Goal: Task Accomplishment & Management: Manage account settings

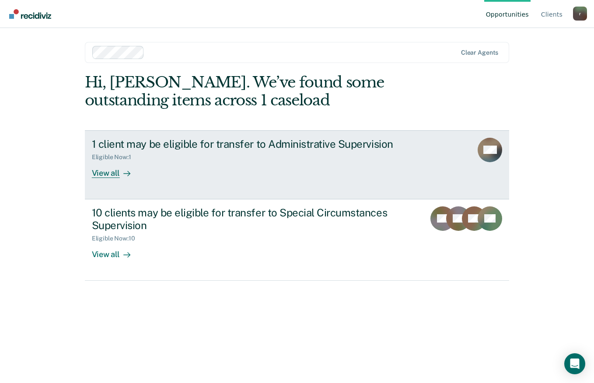
click at [111, 174] on div "View all" at bounding box center [116, 169] width 49 height 17
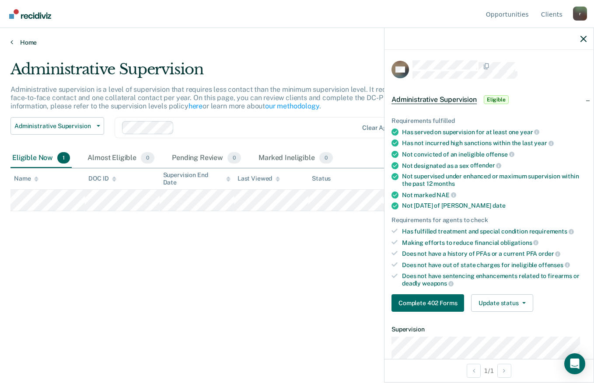
click at [16, 42] on link "Home" at bounding box center [296, 42] width 573 height 8
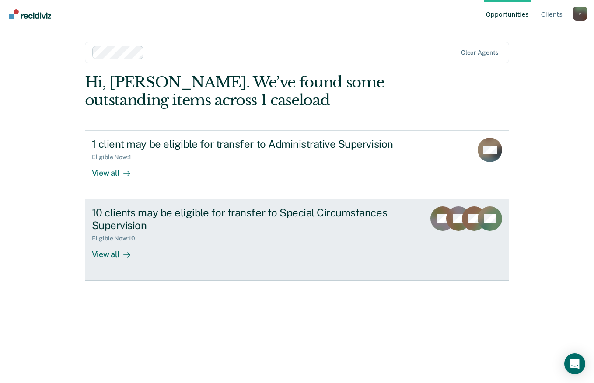
click at [107, 259] on div "View all" at bounding box center [116, 250] width 49 height 17
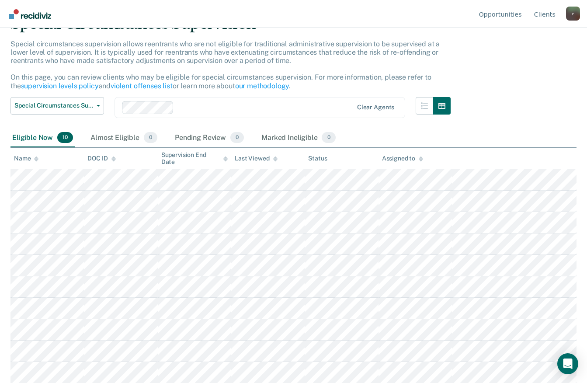
scroll to position [46, 0]
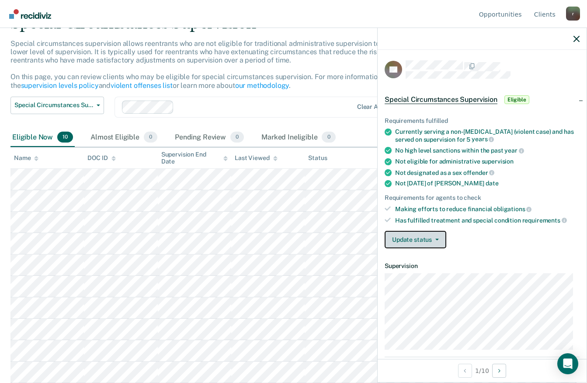
click at [437, 236] on button "Update status" at bounding box center [416, 239] width 62 height 17
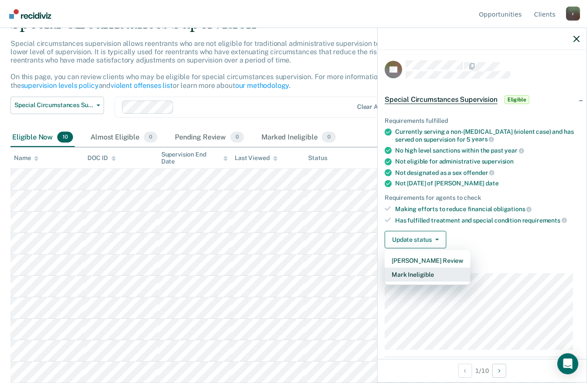
click at [414, 276] on button "Mark Ineligible" at bounding box center [428, 275] width 86 height 14
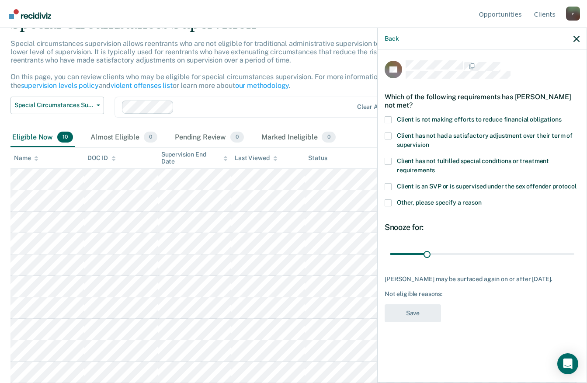
click at [388, 121] on span at bounding box center [388, 119] width 7 height 7
click at [562, 116] on input "Client is not making efforts to reduce financial obligations" at bounding box center [562, 116] width 0 height 0
click at [425, 322] on button "Save" at bounding box center [413, 313] width 56 height 18
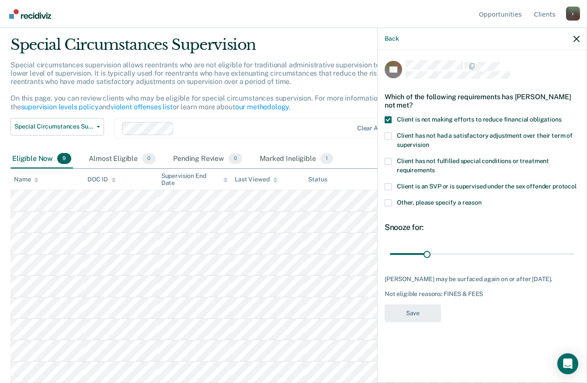
scroll to position [24, 0]
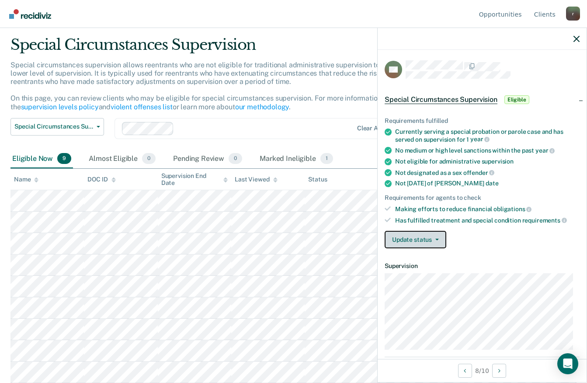
click at [424, 240] on button "Update status" at bounding box center [416, 239] width 62 height 17
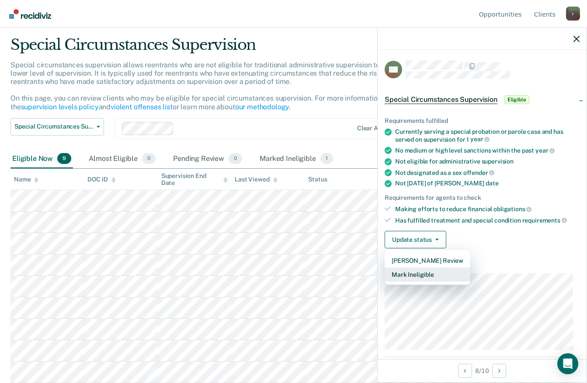
click at [429, 278] on button "Mark Ineligible" at bounding box center [428, 275] width 86 height 14
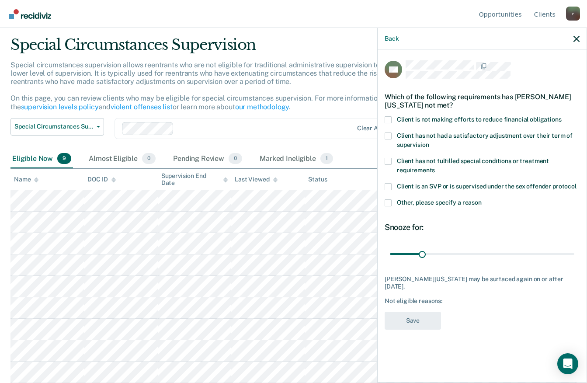
click at [392, 117] on label "Client is not making efforts to reduce financial obligations" at bounding box center [482, 120] width 195 height 9
click at [562, 116] on input "Client is not making efforts to reduce financial obligations" at bounding box center [562, 116] width 0 height 0
click at [414, 317] on button "Save" at bounding box center [413, 321] width 56 height 18
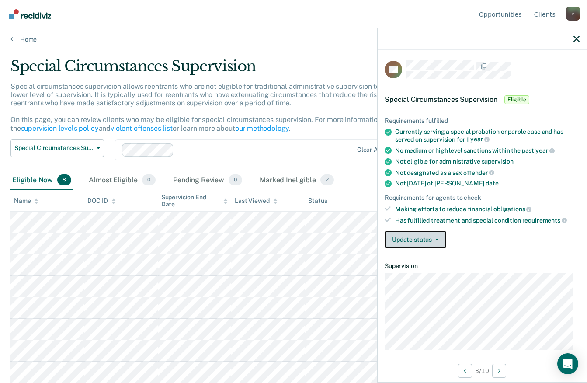
click at [403, 241] on button "Update status" at bounding box center [416, 239] width 62 height 17
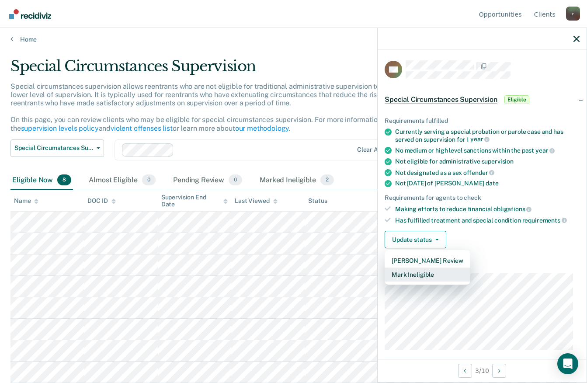
click at [413, 277] on button "Mark Ineligible" at bounding box center [428, 275] width 86 height 14
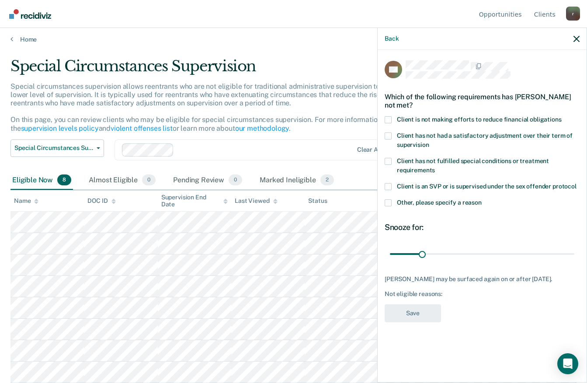
click at [389, 119] on span at bounding box center [388, 119] width 7 height 7
click at [562, 116] on input "Client is not making efforts to reduce financial obligations" at bounding box center [562, 116] width 0 height 0
click at [430, 316] on button "Save" at bounding box center [413, 313] width 56 height 18
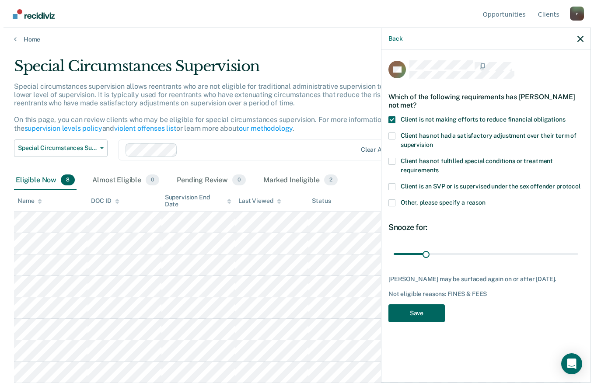
scroll to position [0, 0]
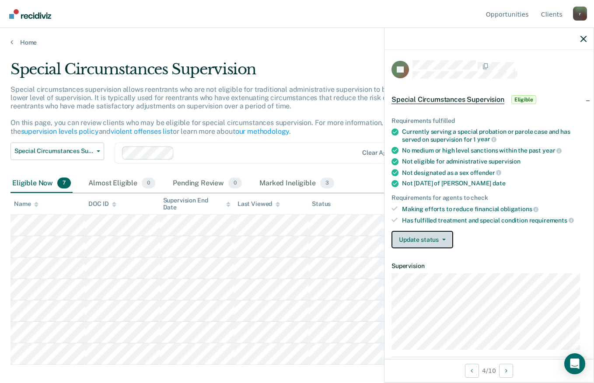
click at [433, 247] on button "Update status" at bounding box center [422, 239] width 62 height 17
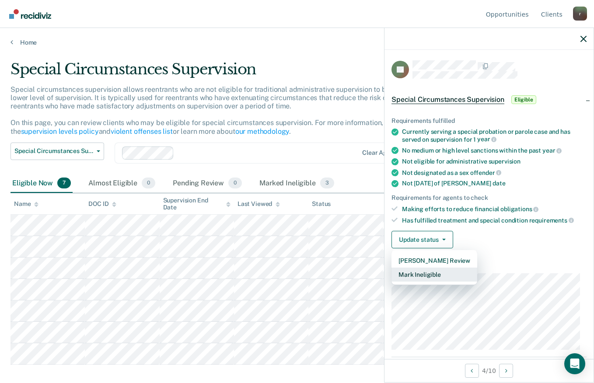
click at [434, 271] on button "Mark Ineligible" at bounding box center [434, 275] width 86 height 14
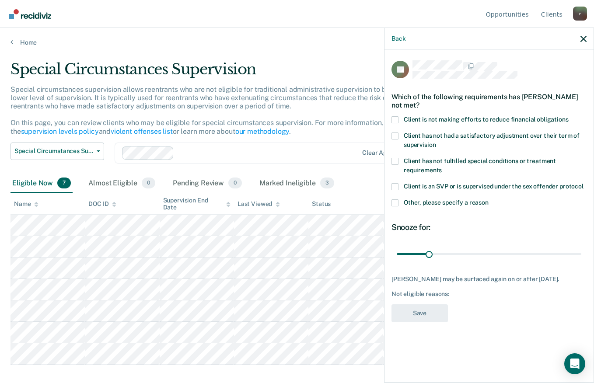
click at [395, 116] on span at bounding box center [394, 119] width 7 height 7
click at [568, 116] on input "Client is not making efforts to reduce financial obligations" at bounding box center [568, 116] width 0 height 0
click at [432, 308] on button "Save" at bounding box center [419, 313] width 56 height 18
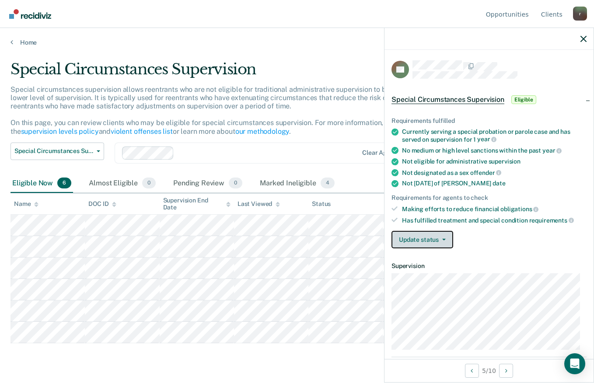
click at [402, 236] on button "Update status" at bounding box center [422, 239] width 62 height 17
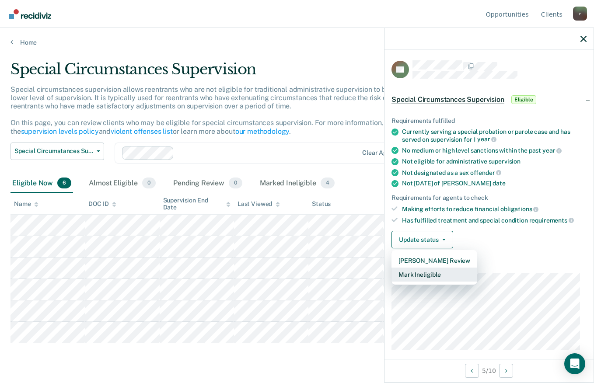
click at [428, 277] on button "Mark Ineligible" at bounding box center [434, 275] width 86 height 14
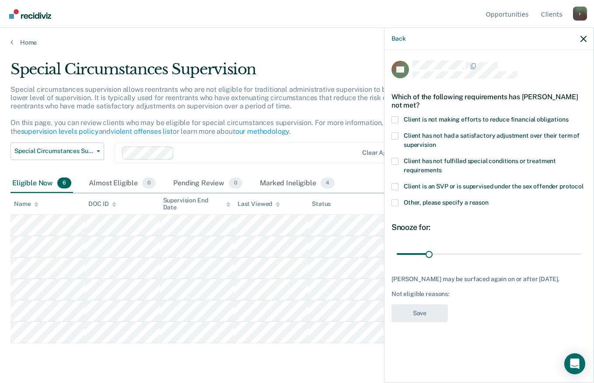
click at [397, 119] on span at bounding box center [394, 119] width 7 height 7
click at [568, 116] on input "Client is not making efforts to reduce financial obligations" at bounding box center [568, 116] width 0 height 0
click at [415, 313] on button "Save" at bounding box center [419, 313] width 56 height 18
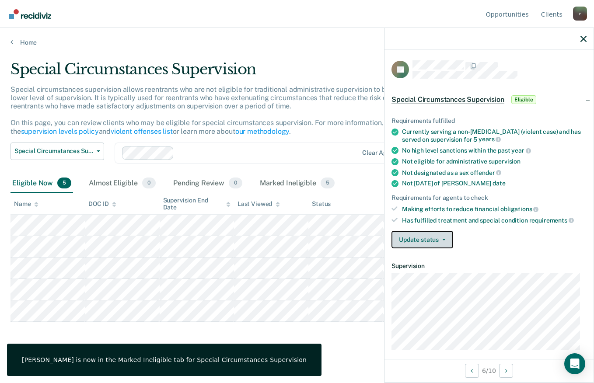
click at [413, 237] on button "Update status" at bounding box center [422, 239] width 62 height 17
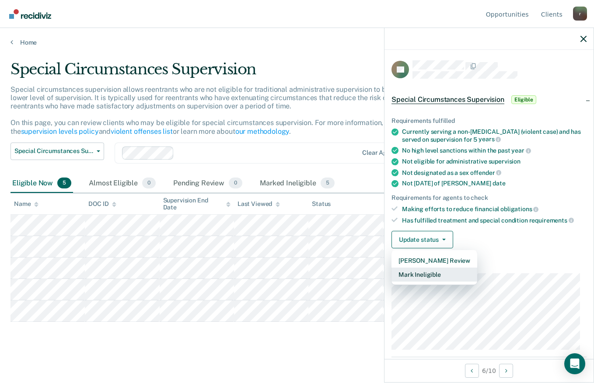
click at [418, 275] on button "Mark Ineligible" at bounding box center [434, 275] width 86 height 14
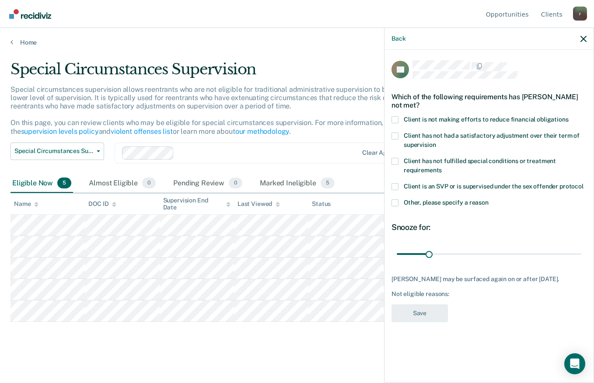
click at [394, 121] on span at bounding box center [394, 119] width 7 height 7
click at [568, 116] on input "Client is not making efforts to reduce financial obligations" at bounding box center [568, 116] width 0 height 0
click at [437, 319] on button "Save" at bounding box center [419, 313] width 56 height 18
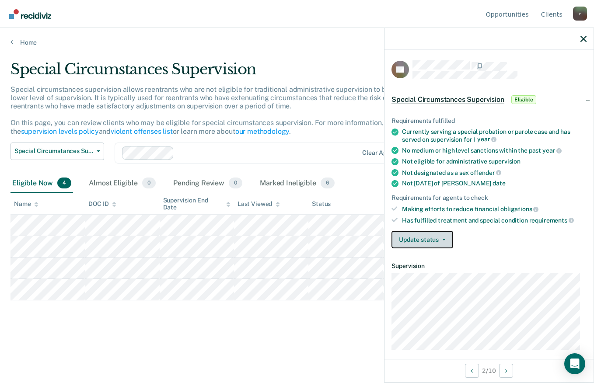
click at [412, 231] on button "Update status" at bounding box center [422, 239] width 62 height 17
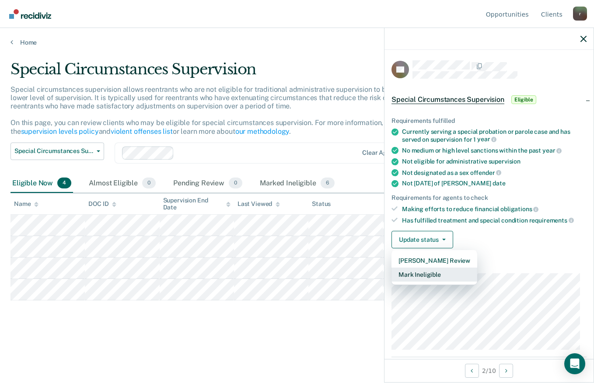
click at [440, 275] on button "Mark Ineligible" at bounding box center [434, 275] width 86 height 14
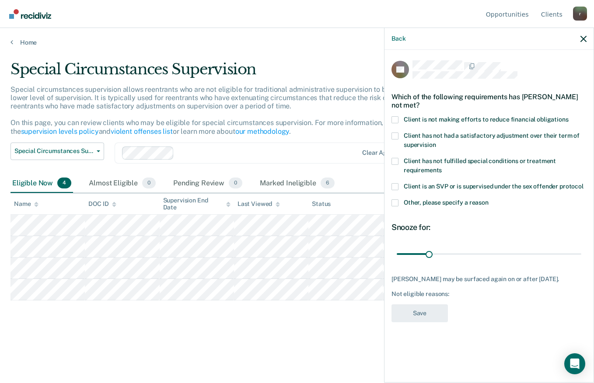
click at [393, 119] on span at bounding box center [394, 119] width 7 height 7
click at [568, 116] on input "Client is not making efforts to reduce financial obligations" at bounding box center [568, 116] width 0 height 0
click at [438, 309] on button "Save" at bounding box center [419, 313] width 56 height 18
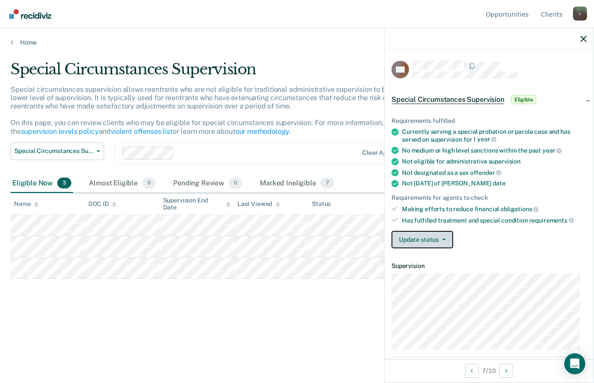
click at [416, 237] on button "Update status" at bounding box center [422, 239] width 62 height 17
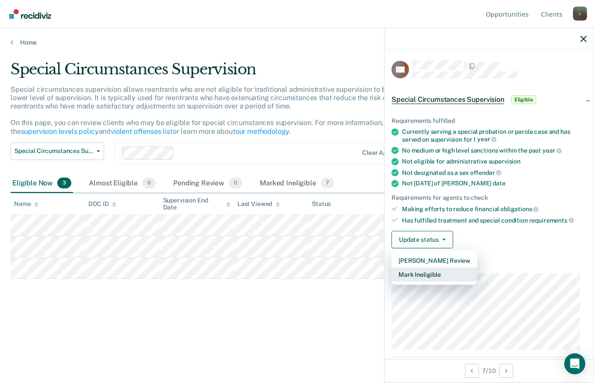
click at [436, 273] on button "Mark Ineligible" at bounding box center [434, 275] width 86 height 14
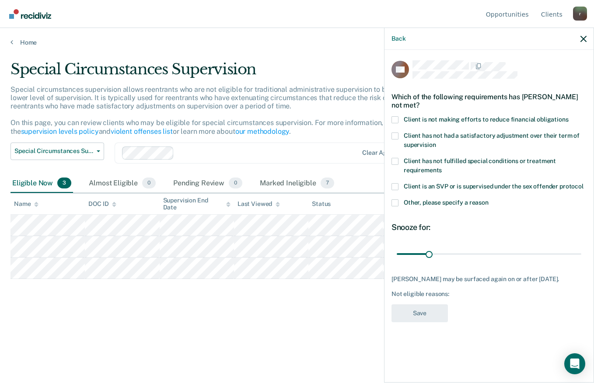
click at [393, 115] on div "Which of the following requirements has [PERSON_NAME] not met?" at bounding box center [488, 101] width 195 height 31
click at [393, 119] on span at bounding box center [394, 119] width 7 height 7
click at [568, 116] on input "Client is not making efforts to reduce financial obligations" at bounding box center [568, 116] width 0 height 0
click at [425, 315] on button "Save" at bounding box center [419, 313] width 56 height 18
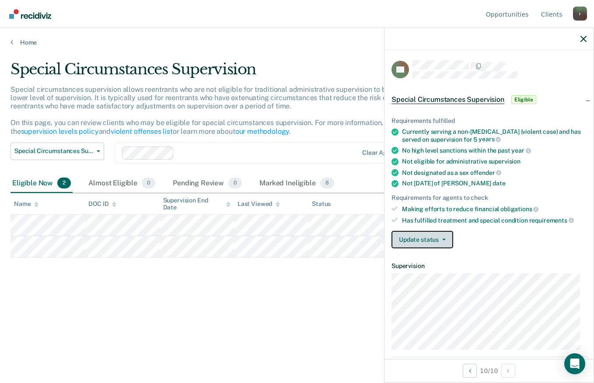
click at [407, 240] on button "Update status" at bounding box center [422, 239] width 62 height 17
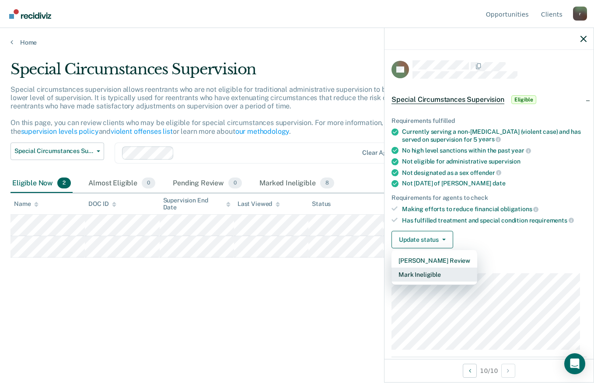
click at [430, 278] on button "Mark Ineligible" at bounding box center [434, 275] width 86 height 14
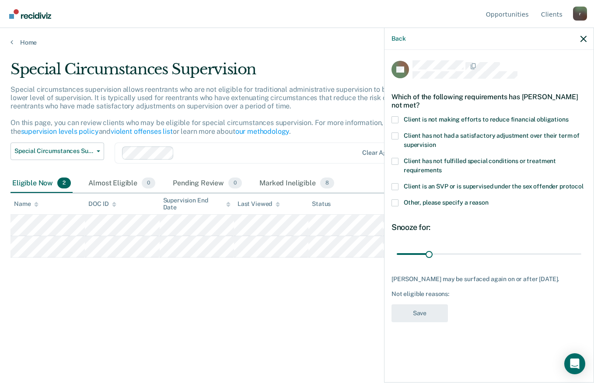
click at [395, 119] on span at bounding box center [394, 119] width 7 height 7
click at [568, 116] on input "Client is not making efforts to reduce financial obligations" at bounding box center [568, 116] width 0 height 0
click at [435, 317] on button "Save" at bounding box center [419, 313] width 56 height 18
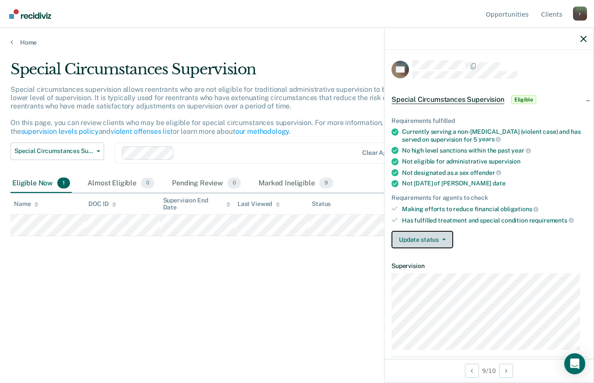
click at [439, 235] on button "Update status" at bounding box center [422, 239] width 62 height 17
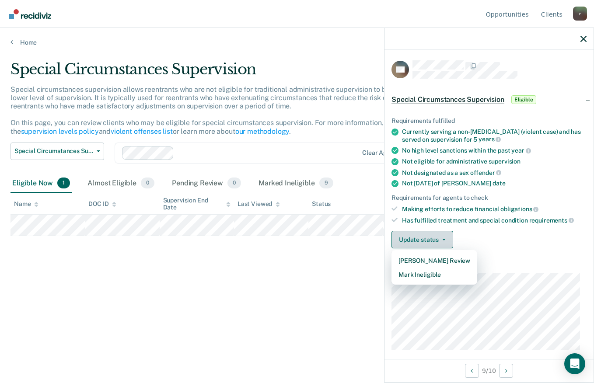
click at [439, 235] on button "Update status" at bounding box center [422, 239] width 62 height 17
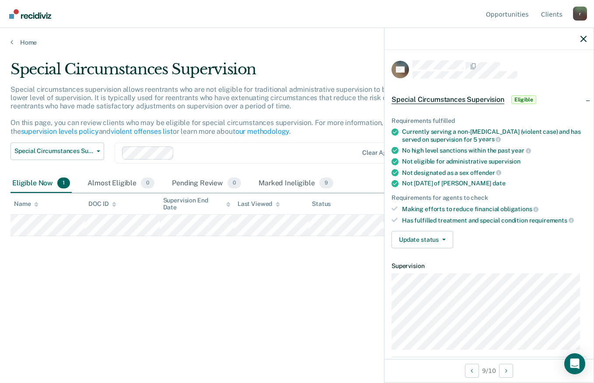
click at [271, 305] on div "Special Circumstances Supervision Special circumstances supervision allows reen…" at bounding box center [296, 188] width 573 height 257
click at [584, 40] on icon "button" at bounding box center [583, 39] width 6 height 6
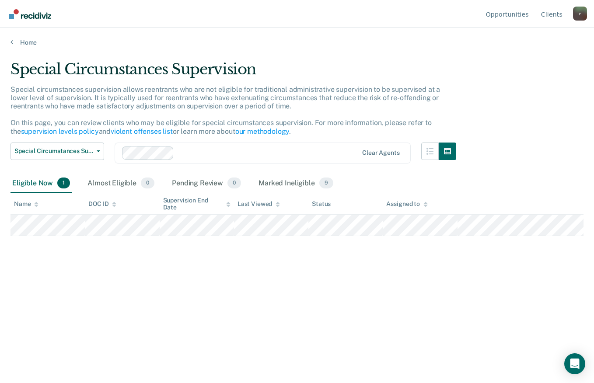
click at [30, 47] on main "Special Circumstances Supervision Special circumstances supervision allows reen…" at bounding box center [297, 213] width 594 height 334
click at [30, 41] on link "Home" at bounding box center [296, 42] width 573 height 8
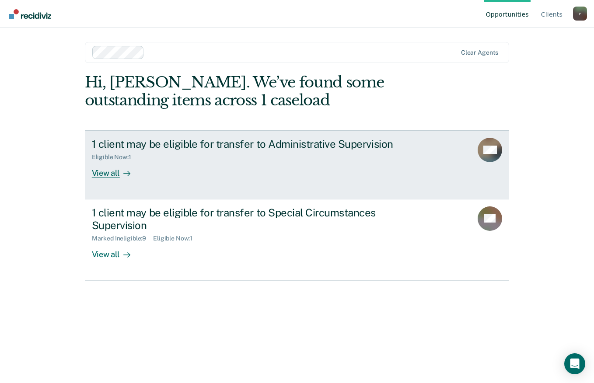
click at [120, 174] on div at bounding box center [125, 173] width 10 height 10
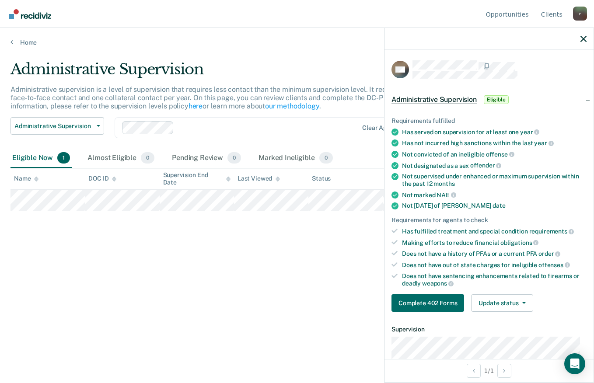
click at [63, 263] on div "Administrative Supervision Administrative supervision is a level of supervision…" at bounding box center [296, 188] width 573 height 257
click at [576, 42] on div at bounding box center [488, 39] width 209 height 22
click at [587, 39] on div at bounding box center [488, 39] width 209 height 22
click at [583, 39] on icon "button" at bounding box center [583, 39] width 6 height 6
